Goal: Task Accomplishment & Management: Complete application form

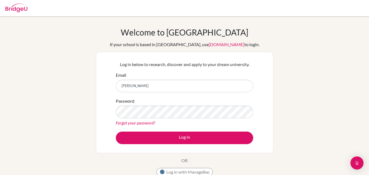
type input "[EMAIL_ADDRESS][DOMAIN_NAME]"
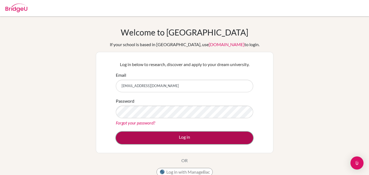
click at [180, 143] on button "Log in" at bounding box center [184, 138] width 137 height 13
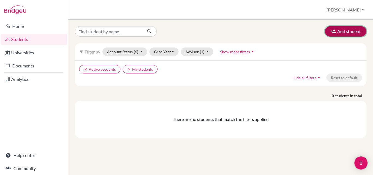
click at [328, 32] on button "Add student" at bounding box center [346, 31] width 42 height 10
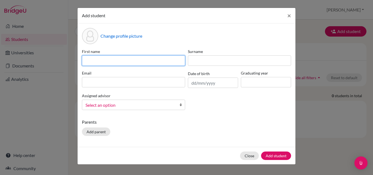
click at [112, 61] on input at bounding box center [133, 60] width 103 height 10
click at [112, 61] on input "Umika Bansal" at bounding box center [133, 60] width 103 height 10
click at [111, 61] on input "Umika Bansal" at bounding box center [133, 60] width 103 height 10
type input "Umika"
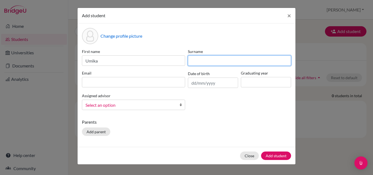
paste input "Bansal"
type input "Bansal"
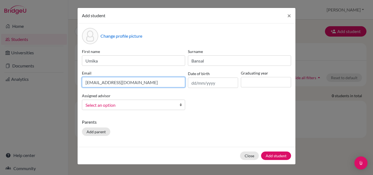
type input "umikabansal2511@hopetown.co.in"
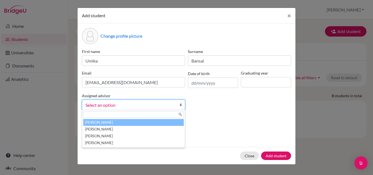
click at [158, 106] on span "Select an option" at bounding box center [129, 105] width 89 height 7
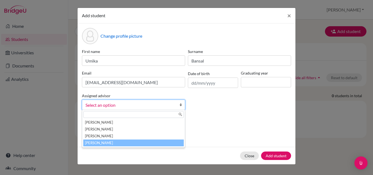
click at [122, 140] on li "Singh, Tara" at bounding box center [133, 143] width 100 height 7
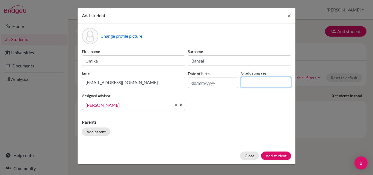
click at [254, 82] on input at bounding box center [266, 82] width 50 height 10
type input "2026"
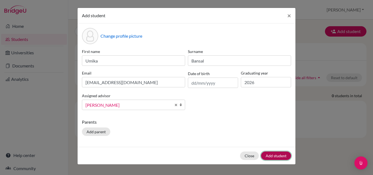
click at [280, 155] on button "Add student" at bounding box center [276, 156] width 30 height 8
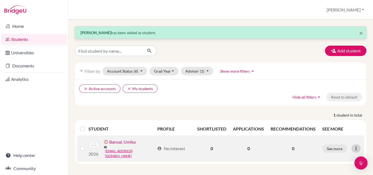
click at [356, 146] on icon at bounding box center [355, 148] width 5 height 5
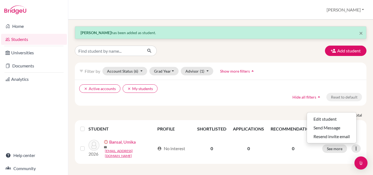
click at [283, 127] on th "RECOMMENDATIONS" at bounding box center [293, 128] width 52 height 13
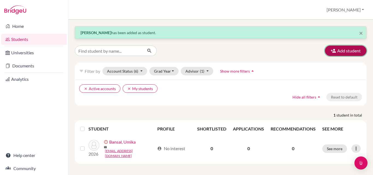
click at [338, 48] on button "Add student" at bounding box center [346, 51] width 42 height 10
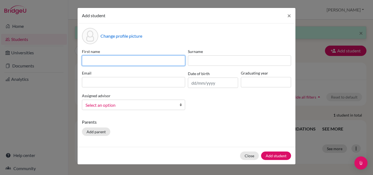
click at [106, 58] on input at bounding box center [133, 60] width 103 height 10
type input "Mannat"
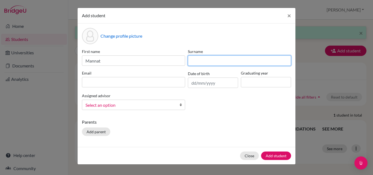
click at [232, 59] on input at bounding box center [239, 60] width 103 height 10
type input "Dhall"
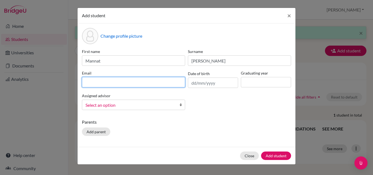
click at [152, 82] on input at bounding box center [133, 82] width 103 height 10
type input "mannatdhall2241@hopetown.co.in"
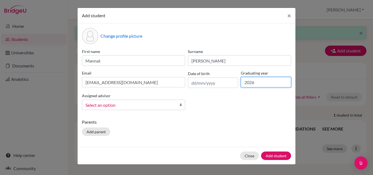
type input "2026"
click at [97, 105] on span "Select an option" at bounding box center [129, 105] width 89 height 7
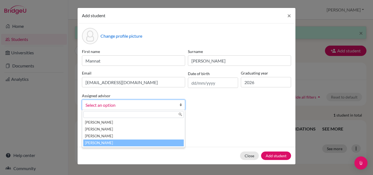
click at [97, 143] on li "Singh, Tara" at bounding box center [133, 143] width 100 height 7
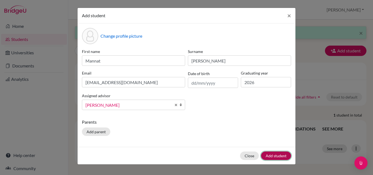
click at [274, 156] on button "Add student" at bounding box center [276, 156] width 30 height 8
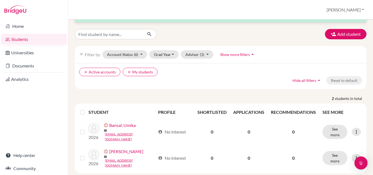
scroll to position [24, 0]
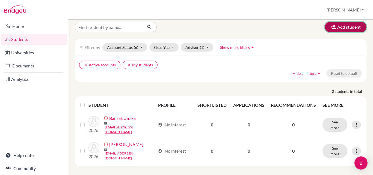
click at [340, 28] on button "Add student" at bounding box center [346, 27] width 42 height 10
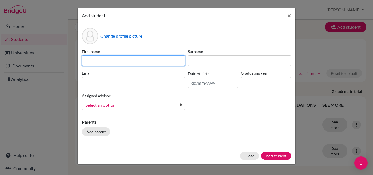
click at [156, 59] on input at bounding box center [133, 60] width 103 height 10
type input "Naina"
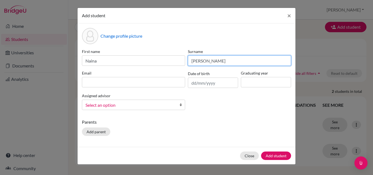
type input "Gupta"
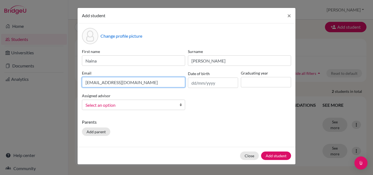
type input "nainagupta2352@hopetown.co.in"
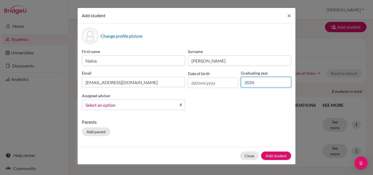
type input "2026"
click at [182, 109] on b at bounding box center [181, 105] width 5 height 10
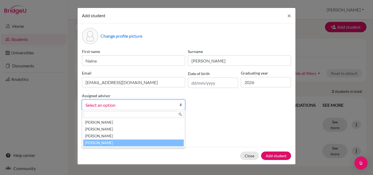
click at [141, 143] on li "Singh, Tara" at bounding box center [133, 143] width 100 height 7
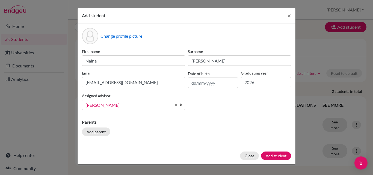
click at [179, 105] on link "Singh, Tara" at bounding box center [133, 105] width 103 height 10
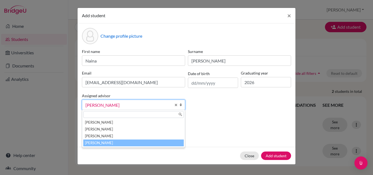
click at [179, 105] on link "Singh, Tara" at bounding box center [133, 105] width 103 height 10
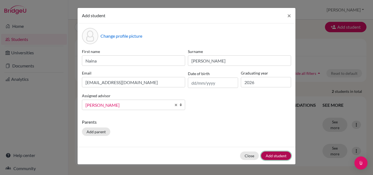
click at [280, 152] on button "Add student" at bounding box center [276, 156] width 30 height 8
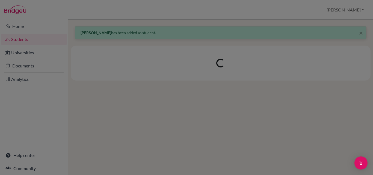
scroll to position [0, 0]
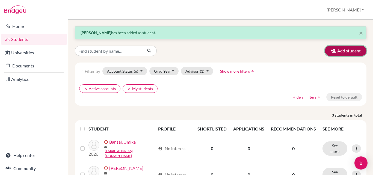
click at [327, 54] on button "Add student" at bounding box center [346, 51] width 42 height 10
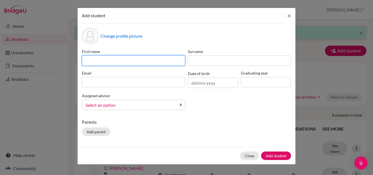
click at [135, 59] on input at bounding box center [133, 60] width 103 height 10
type input "Siddhi"
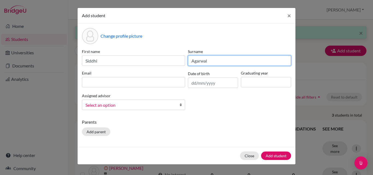
type input "Agarwal"
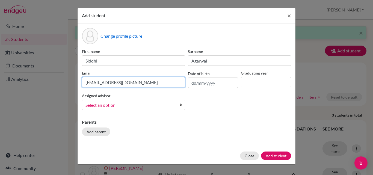
type input "siddhiagarwal2413@hopetown.co.in"
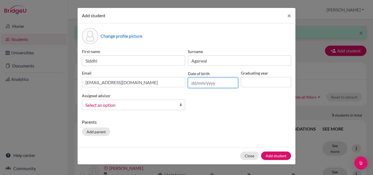
click at [224, 87] on input "text" at bounding box center [213, 83] width 50 height 10
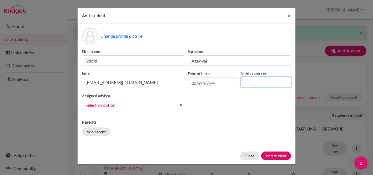
click at [250, 83] on input at bounding box center [266, 82] width 50 height 10
type input "2026"
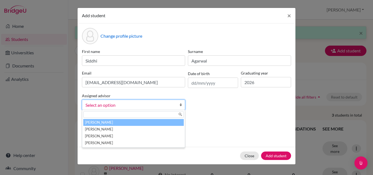
click at [176, 106] on link "Select an option" at bounding box center [133, 105] width 103 height 10
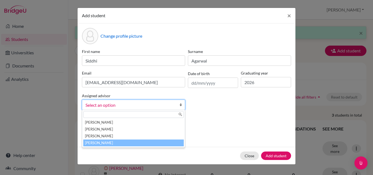
click at [143, 143] on li "Singh, Tara" at bounding box center [133, 143] width 100 height 7
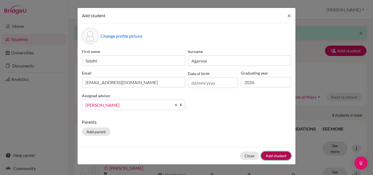
click at [283, 155] on button "Add student" at bounding box center [276, 156] width 30 height 8
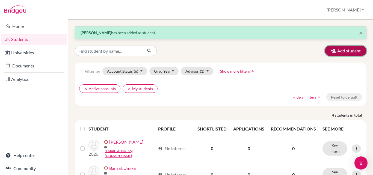
click at [355, 48] on button "Add student" at bounding box center [346, 51] width 42 height 10
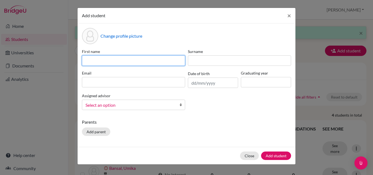
click at [109, 64] on input at bounding box center [133, 60] width 103 height 10
type input "Avni"
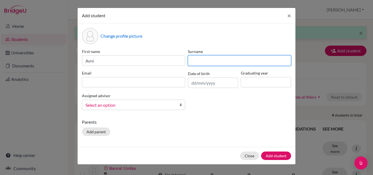
click at [201, 64] on input at bounding box center [239, 60] width 103 height 10
type input "Goenka"
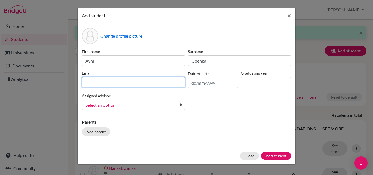
click at [160, 81] on input at bounding box center [133, 82] width 103 height 10
type input "avnigoenka2470@hopetown.co.in"
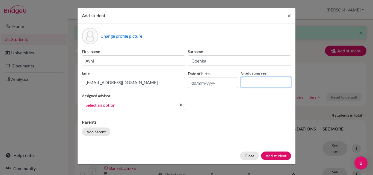
click at [249, 85] on input at bounding box center [266, 82] width 50 height 10
type input "2026"
click at [166, 103] on span "Select an option" at bounding box center [129, 105] width 89 height 7
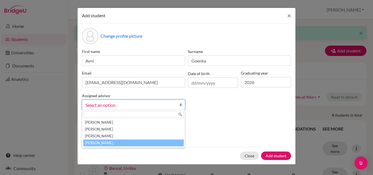
click at [134, 143] on li "Singh, Tara" at bounding box center [133, 143] width 100 height 7
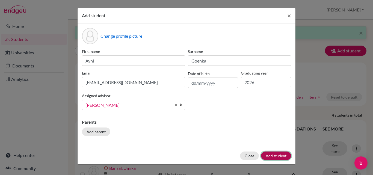
click at [282, 156] on button "Add student" at bounding box center [276, 156] width 30 height 8
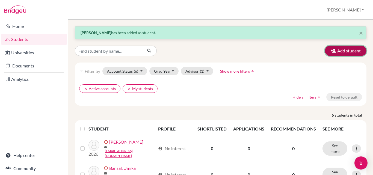
click at [345, 52] on button "Add student" at bounding box center [346, 51] width 42 height 10
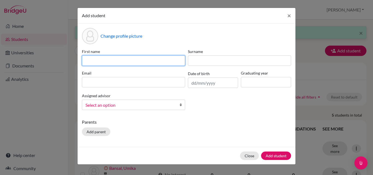
click at [144, 61] on input at bounding box center [133, 60] width 103 height 10
type input "Bhakti"
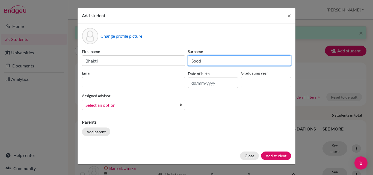
type input "Sood"
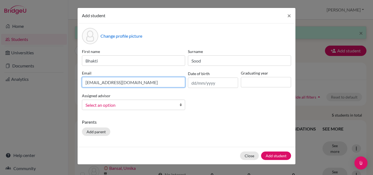
type input "bhaktisood2328@hopetown.co.in"
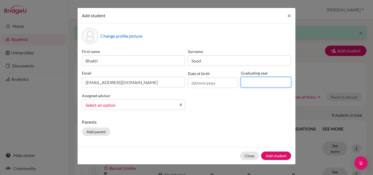
click at [258, 84] on input at bounding box center [266, 82] width 50 height 10
type input "2026"
click at [153, 106] on span "Select an option" at bounding box center [129, 105] width 89 height 7
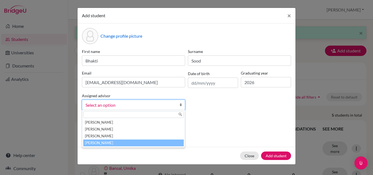
click at [126, 144] on li "Singh, Tara" at bounding box center [133, 143] width 100 height 7
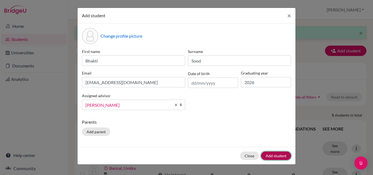
click at [277, 156] on button "Add student" at bounding box center [276, 156] width 30 height 8
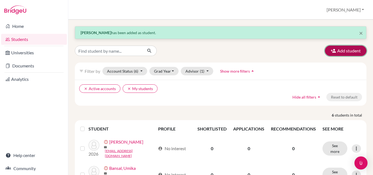
click at [348, 54] on button "Add student" at bounding box center [346, 51] width 42 height 10
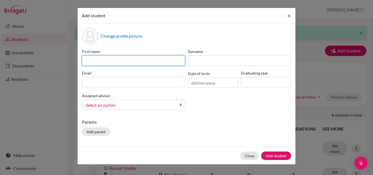
click at [85, 64] on input at bounding box center [133, 60] width 103 height 10
type input "hansika"
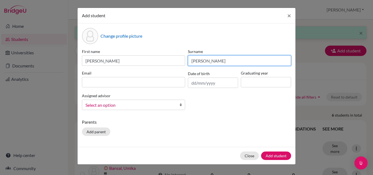
type input "Tanwar"
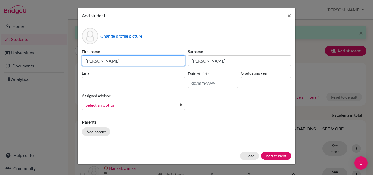
click at [89, 62] on input "hansika" at bounding box center [133, 60] width 103 height 10
type input "Hansika"
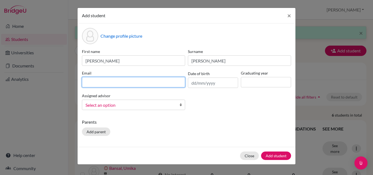
click at [93, 79] on input at bounding box center [133, 82] width 103 height 10
type input "hansikatanwar2373@hopetown.co.in"
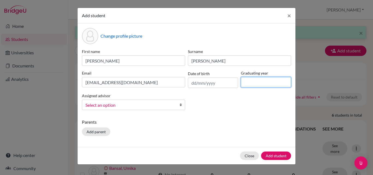
click at [253, 81] on input at bounding box center [266, 82] width 50 height 10
type input "2026"
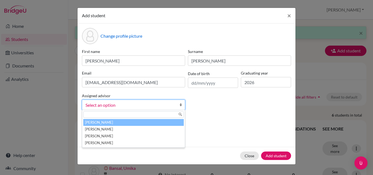
click at [159, 104] on span "Select an option" at bounding box center [129, 105] width 89 height 7
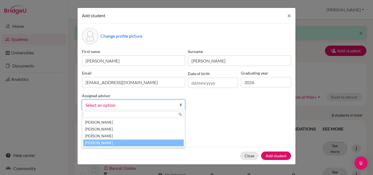
click at [113, 141] on li "Singh, Tara" at bounding box center [133, 143] width 100 height 7
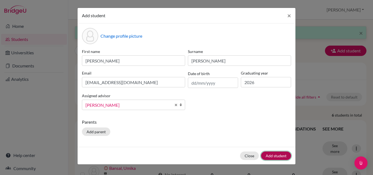
click at [274, 155] on button "Add student" at bounding box center [276, 156] width 30 height 8
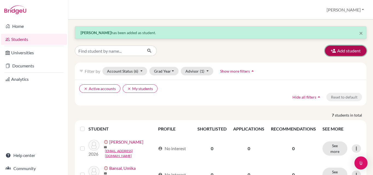
click at [331, 52] on icon "button" at bounding box center [333, 50] width 5 height 5
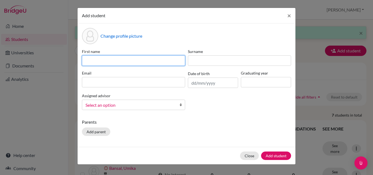
click at [127, 63] on input at bounding box center [133, 60] width 103 height 10
type input "Sargun"
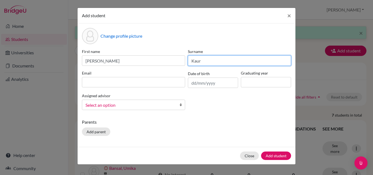
type input "Kaur"
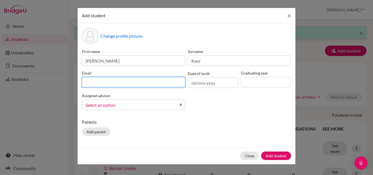
click at [165, 80] on input at bounding box center [133, 82] width 103 height 10
type input "sargunkaurvig2409@hopetown.co.in"
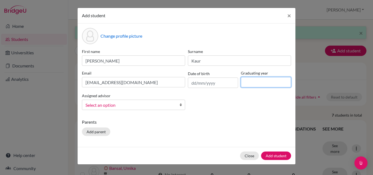
click at [249, 83] on input at bounding box center [266, 82] width 50 height 10
type input "2026"
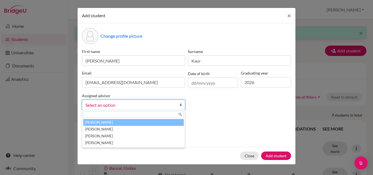
click at [161, 104] on span "Select an option" at bounding box center [129, 105] width 89 height 7
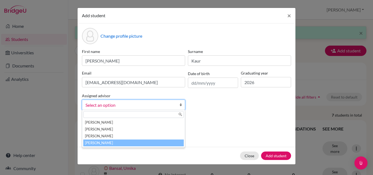
click at [129, 142] on li "Singh, Tara" at bounding box center [133, 143] width 100 height 7
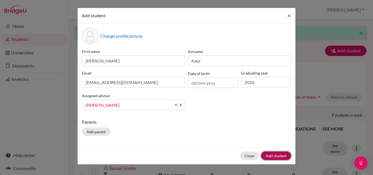
click at [274, 155] on button "Add student" at bounding box center [276, 156] width 30 height 8
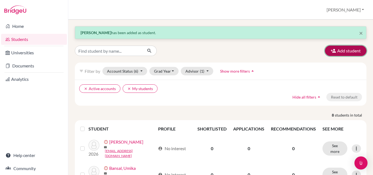
click at [334, 51] on button "Add student" at bounding box center [346, 51] width 42 height 10
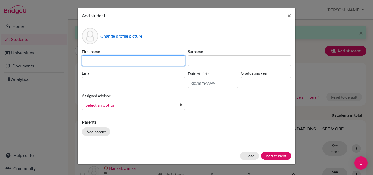
click at [164, 62] on input at bounding box center [133, 60] width 103 height 10
type input "Aanchal"
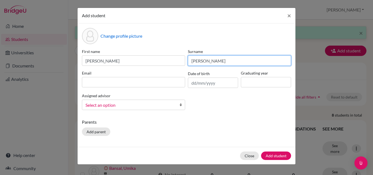
type input "Gandhi"
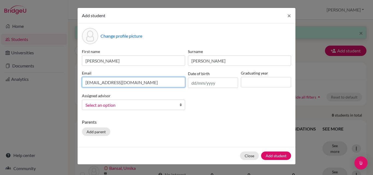
type input "aanchalgandhi2261@hopetown.co.in"
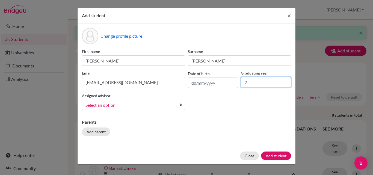
type input "2026"
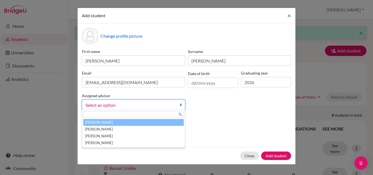
click at [149, 106] on span "Select an option" at bounding box center [129, 105] width 89 height 7
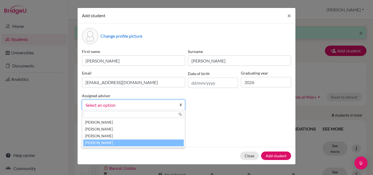
click at [119, 142] on li "Singh, Tara" at bounding box center [133, 143] width 100 height 7
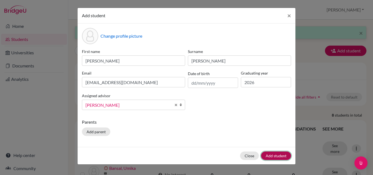
click at [286, 156] on button "Add student" at bounding box center [276, 156] width 30 height 8
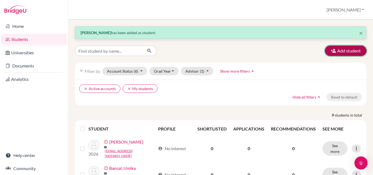
click at [343, 50] on button "Add student" at bounding box center [346, 51] width 42 height 10
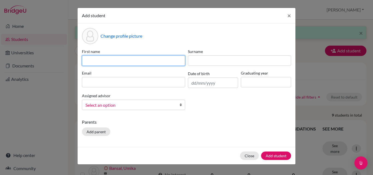
click at [142, 59] on input at bounding box center [133, 60] width 103 height 10
type input "Pratistha"
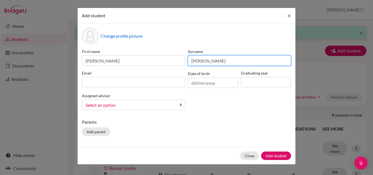
type input "Singh"
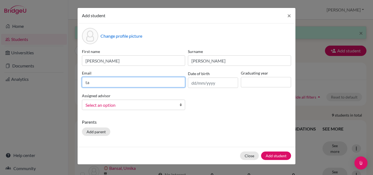
type input "t"
type input "pratisthasingh2364@hopetown.co.in"
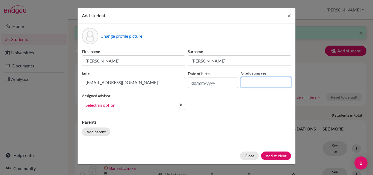
click at [261, 79] on input at bounding box center [266, 82] width 50 height 10
type input "2026"
click at [155, 103] on span "Select an option" at bounding box center [129, 105] width 89 height 7
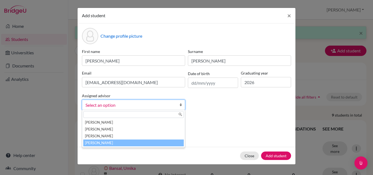
click at [131, 142] on li "Singh, Tara" at bounding box center [133, 143] width 100 height 7
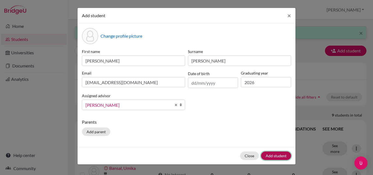
click at [271, 155] on button "Add student" at bounding box center [276, 156] width 30 height 8
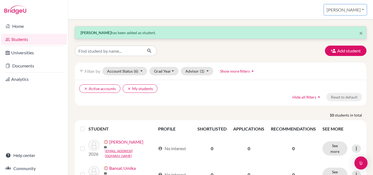
click at [363, 9] on button "Tara" at bounding box center [345, 10] width 42 height 10
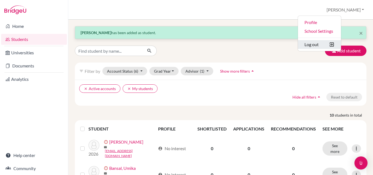
click at [339, 44] on button "Log out" at bounding box center [319, 44] width 43 height 9
